Goal: Navigation & Orientation: Find specific page/section

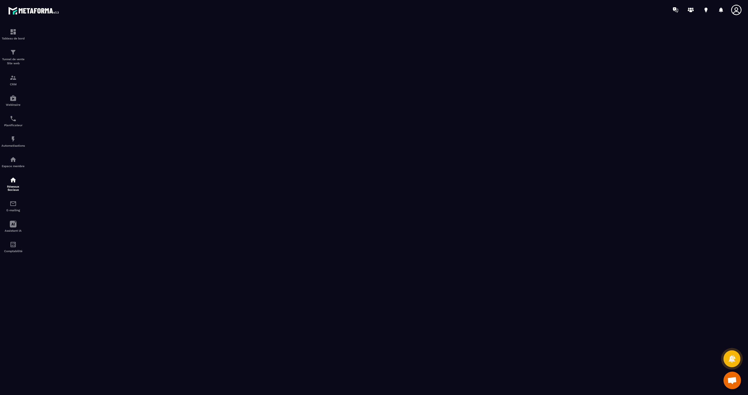
scroll to position [11, 0]
click at [15, 175] on div "Réseaux Sociaux" at bounding box center [12, 173] width 23 height 15
click at [16, 199] on div "E-mailing" at bounding box center [12, 196] width 23 height 12
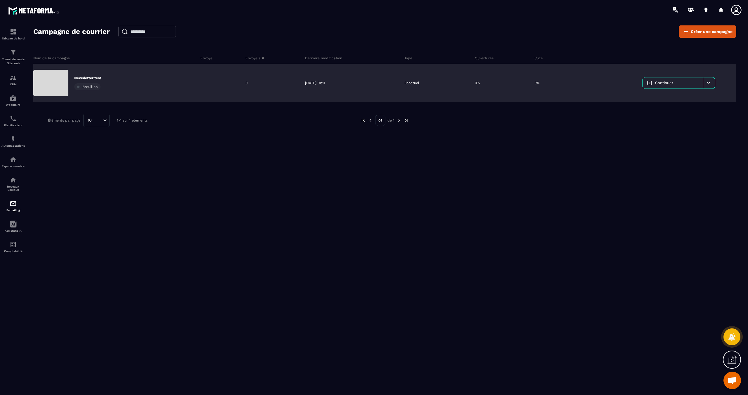
click at [91, 77] on p "Newsletter test" at bounding box center [87, 78] width 27 height 5
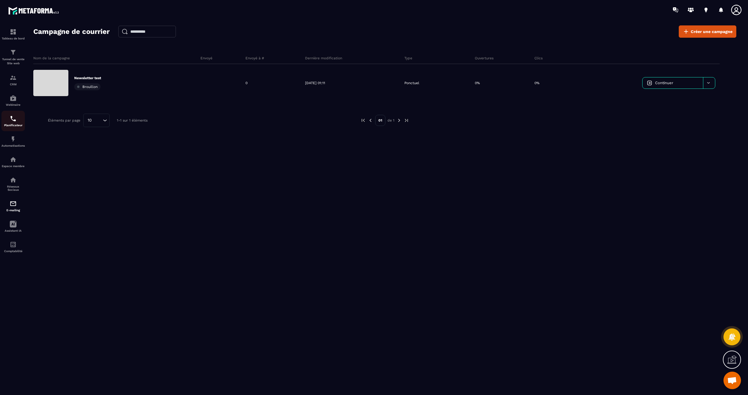
click at [11, 120] on img at bounding box center [13, 118] width 7 height 7
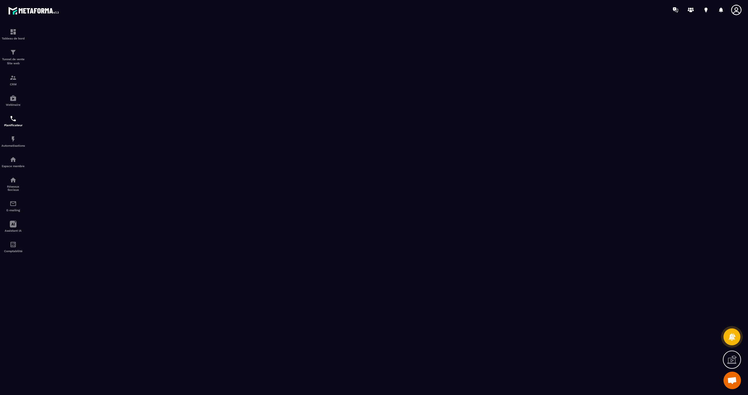
click at [729, 376] on span "Ouvrir le chat" at bounding box center [732, 381] width 18 height 18
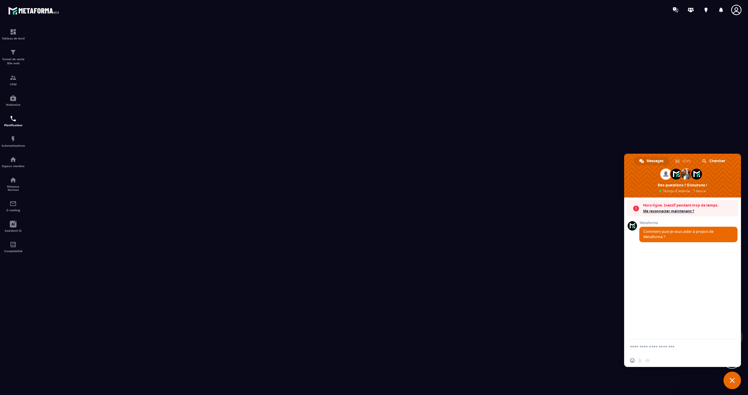
click at [668, 211] on span "Me reconnecter maintenant ?" at bounding box center [689, 211] width 92 height 6
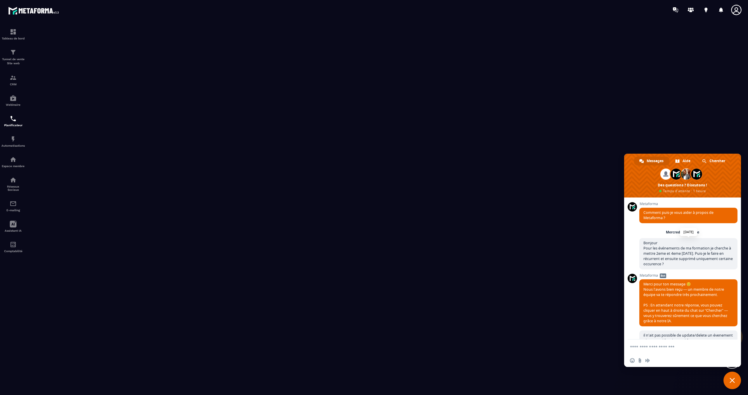
click at [667, 261] on span "Bonjour Pour les événements de ma formation je cherche à mettre 2eme et 4eme [D…" at bounding box center [687, 253] width 89 height 26
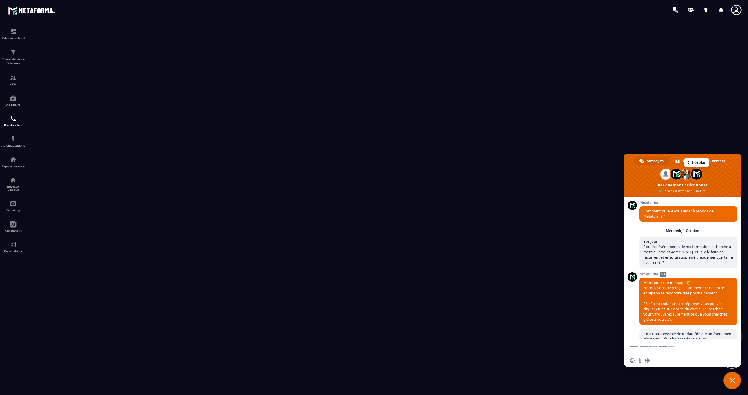
click at [694, 174] on span at bounding box center [696, 174] width 11 height 11
click at [677, 174] on span at bounding box center [675, 174] width 11 height 11
click at [697, 174] on span at bounding box center [696, 174] width 11 height 11
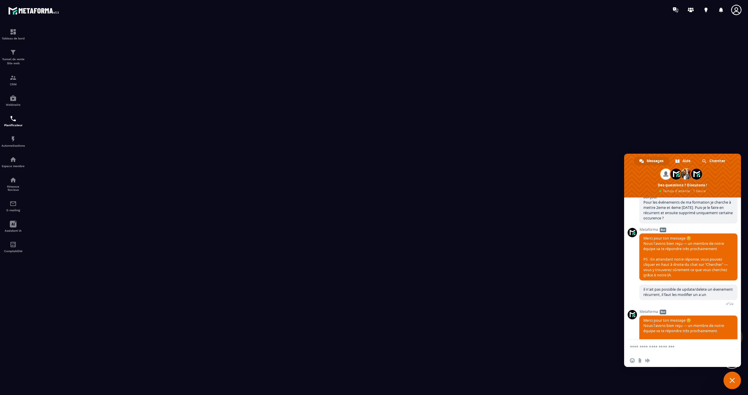
scroll to position [79, 0]
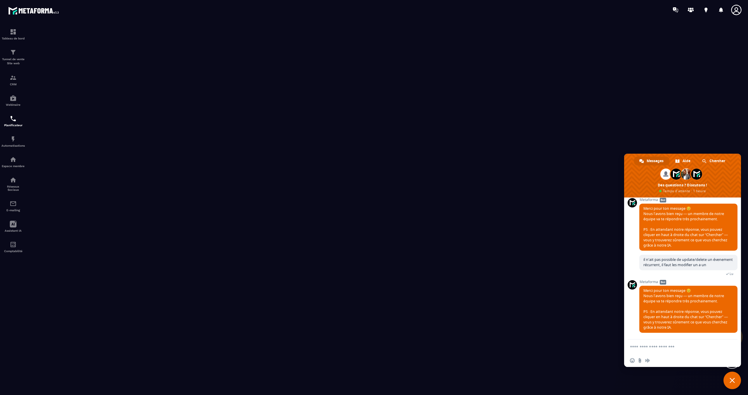
click at [731, 376] on span "Fermer le chat" at bounding box center [732, 381] width 18 height 18
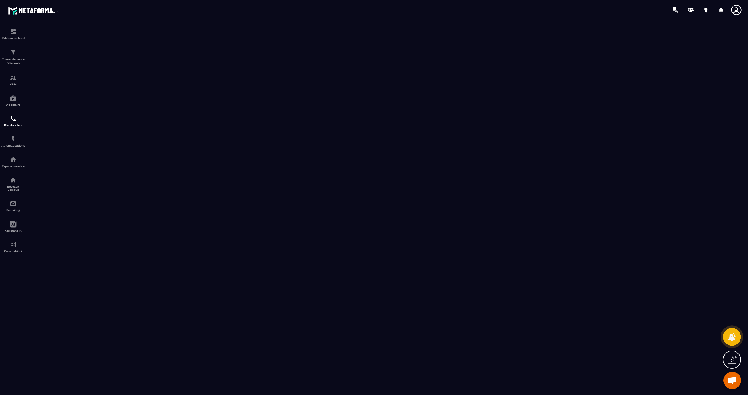
click at [731, 334] on icon at bounding box center [731, 337] width 7 height 8
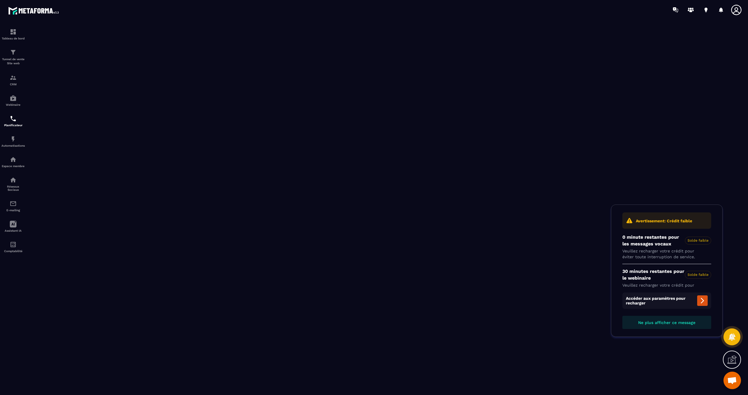
click at [669, 320] on button "Ne plus afficher ce message" at bounding box center [666, 322] width 89 height 13
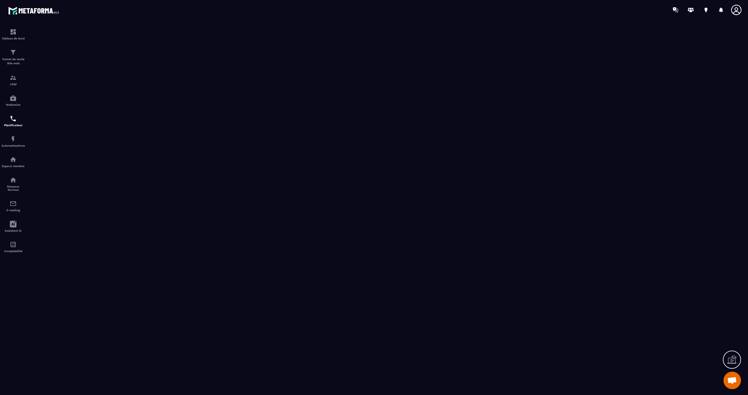
click at [738, 359] on div at bounding box center [732, 360] width 18 height 18
